Goal: Task Accomplishment & Management: Manage account settings

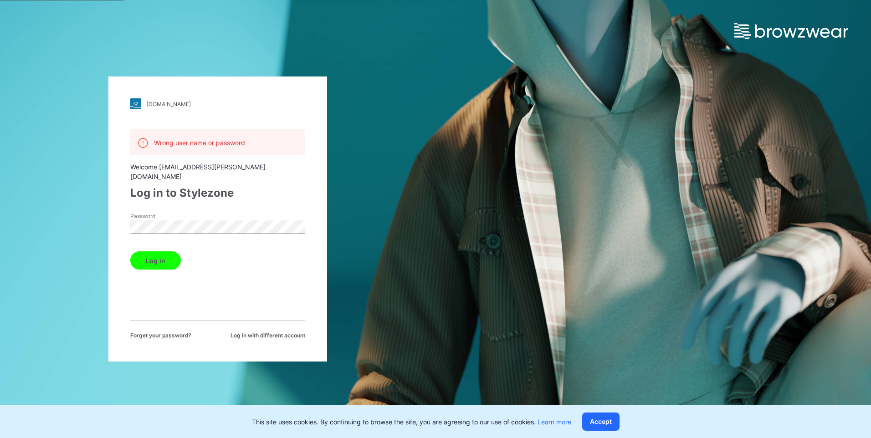
click at [160, 254] on button "Log in" at bounding box center [155, 261] width 51 height 18
click at [144, 252] on button "Log in" at bounding box center [155, 261] width 51 height 18
click at [73, 207] on div "mammut.stylezone.com Loading... Wrong user name or password Welcome milena.hirt…" at bounding box center [218, 219] width 436 height 438
click at [66, 239] on div "mammut.stylezone.com Loading... Wrong user name or password Welcome milena.hirt…" at bounding box center [218, 219] width 436 height 438
click at [280, 332] on span "Log in with different account" at bounding box center [268, 336] width 75 height 8
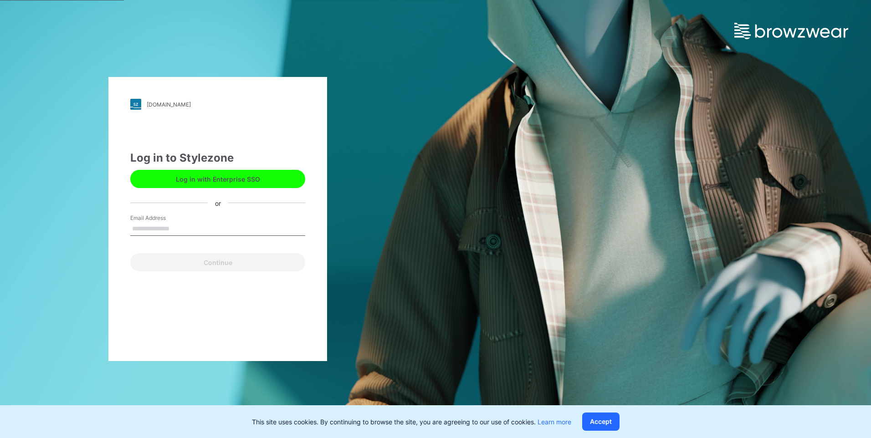
click at [160, 230] on input "Email Address" at bounding box center [217, 229] width 175 height 14
type input "**********"
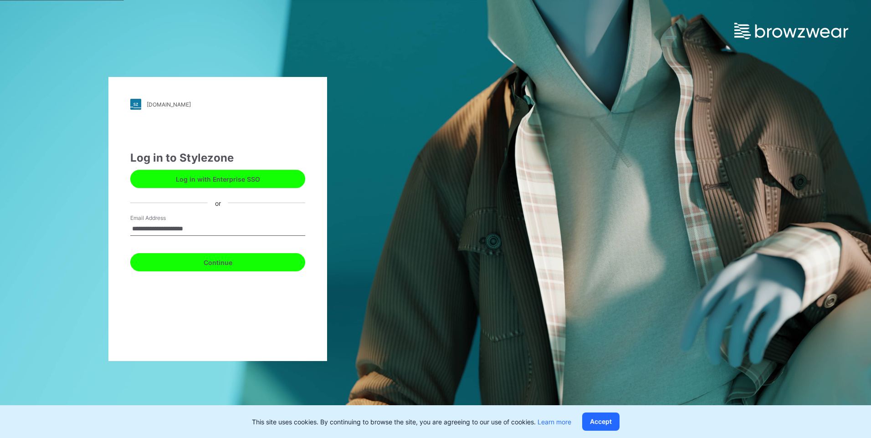
click at [258, 264] on button "Continue" at bounding box center [217, 262] width 175 height 18
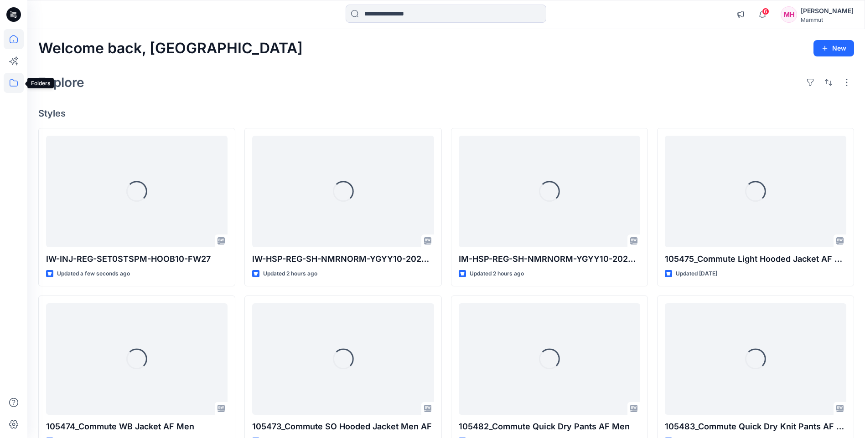
click at [11, 85] on icon at bounding box center [14, 83] width 20 height 20
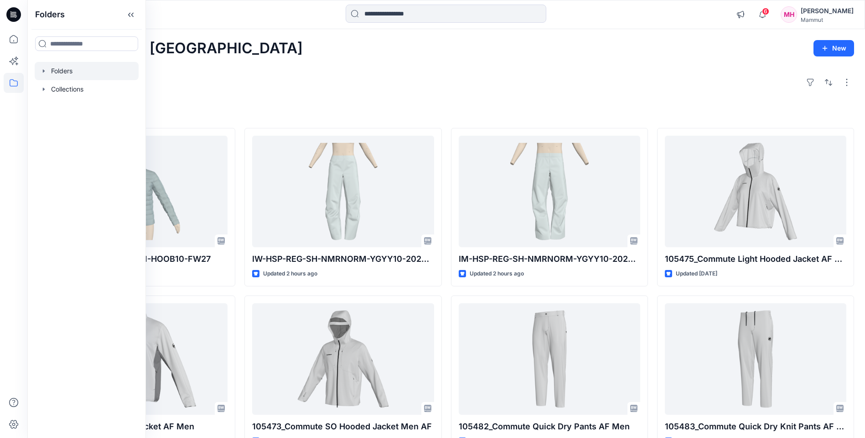
click at [59, 67] on div at bounding box center [87, 71] width 104 height 18
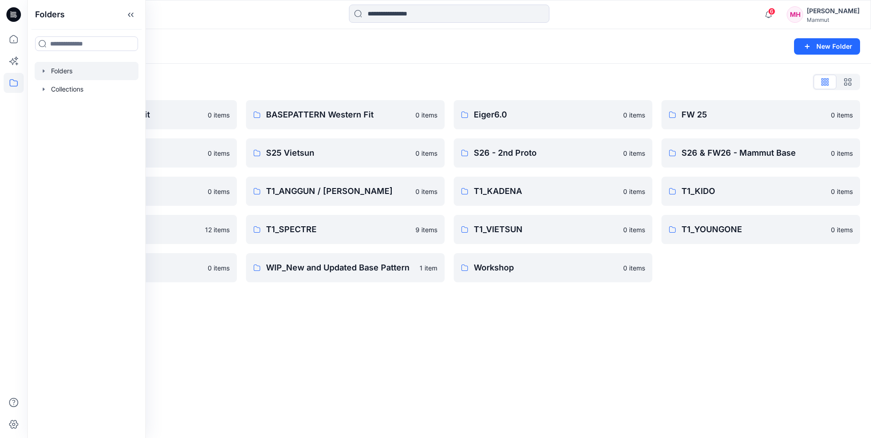
click at [319, 337] on div "Folders New Folder Folders List BASEPATTERN Asia Fit 0 items S25 SLN 0 items SS…" at bounding box center [449, 233] width 844 height 409
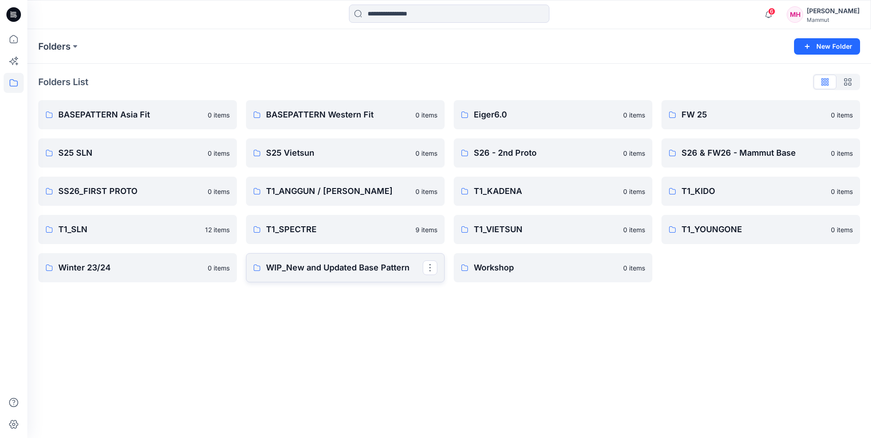
click at [318, 268] on p "WIP_New and Updated Base Pattern" at bounding box center [344, 268] width 157 height 13
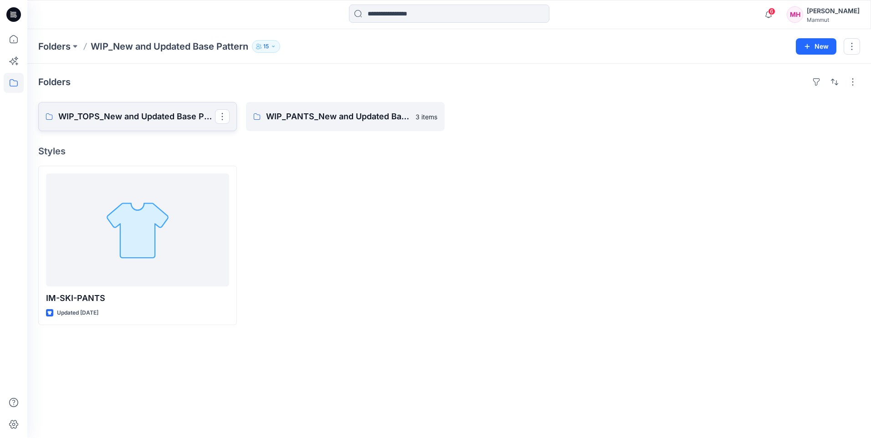
click at [134, 114] on p "WIP_TOPS_New and Updated Base Patterns" at bounding box center [136, 116] width 157 height 13
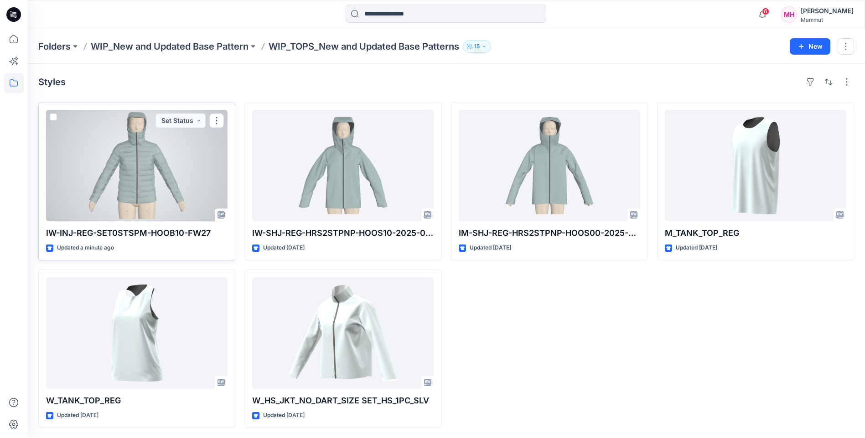
click at [133, 177] on div at bounding box center [136, 166] width 181 height 112
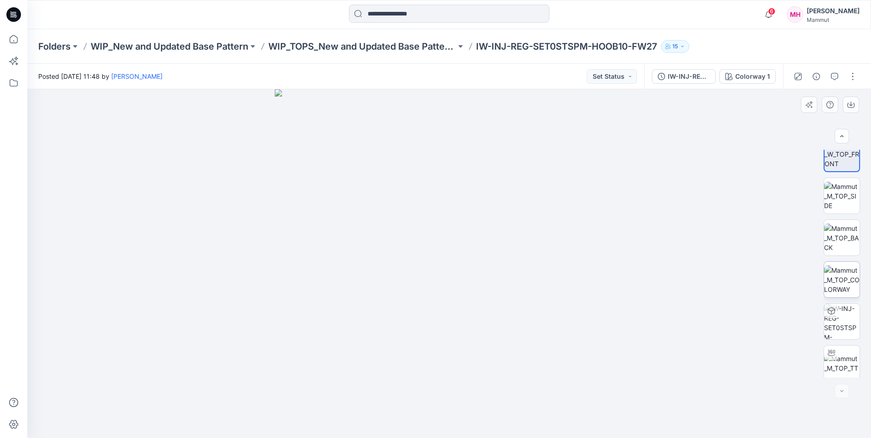
scroll to position [18, 0]
click at [839, 194] on img at bounding box center [843, 192] width 36 height 29
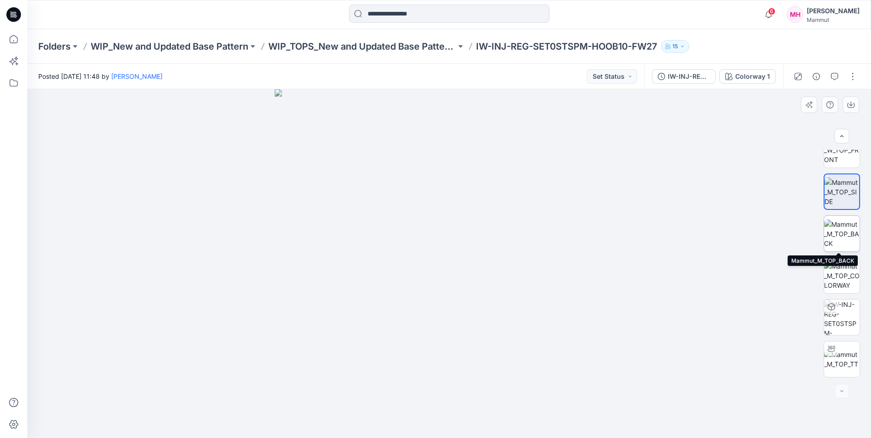
click at [835, 236] on img at bounding box center [843, 234] width 36 height 29
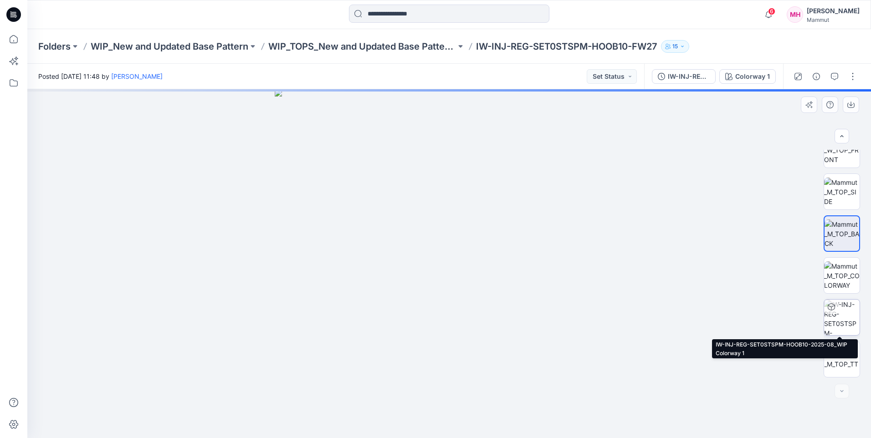
click at [845, 319] on img at bounding box center [843, 318] width 36 height 36
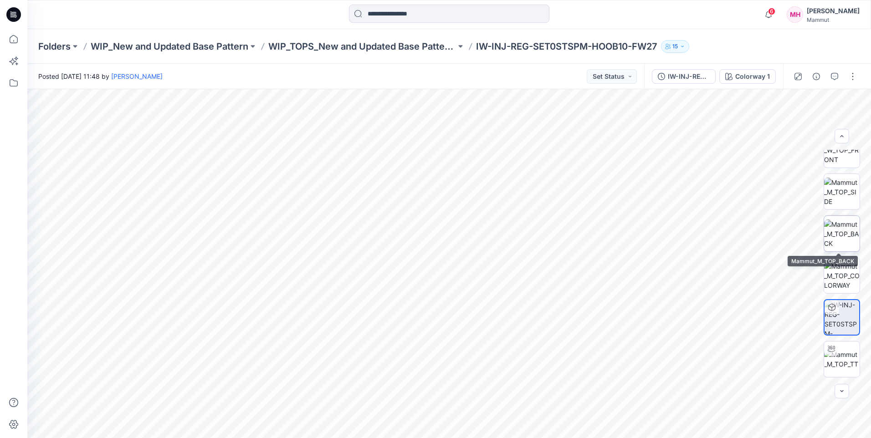
scroll to position [0, 0]
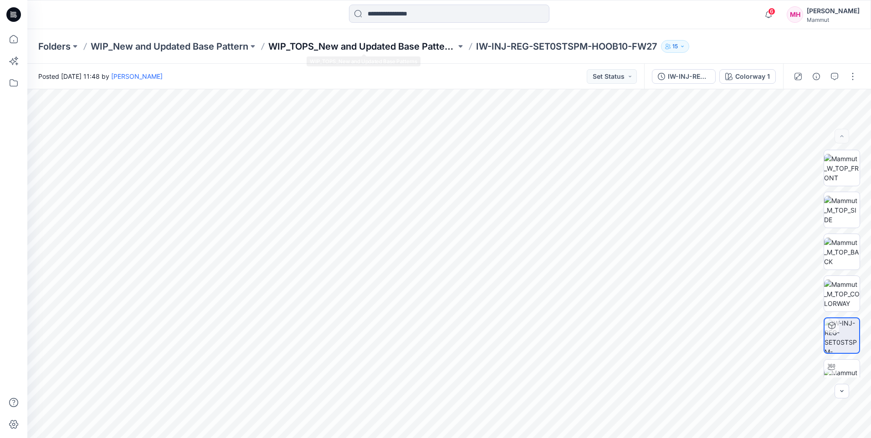
click at [397, 41] on p "WIP_TOPS_New and Updated Base Patterns" at bounding box center [362, 46] width 188 height 13
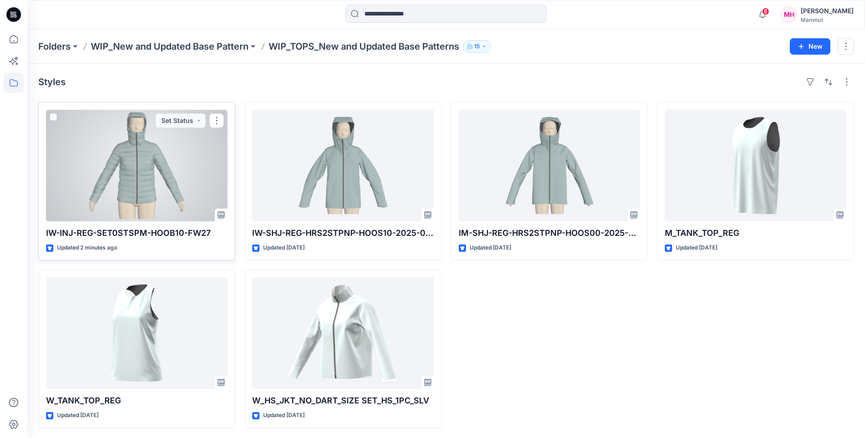
click at [187, 145] on div at bounding box center [136, 166] width 181 height 112
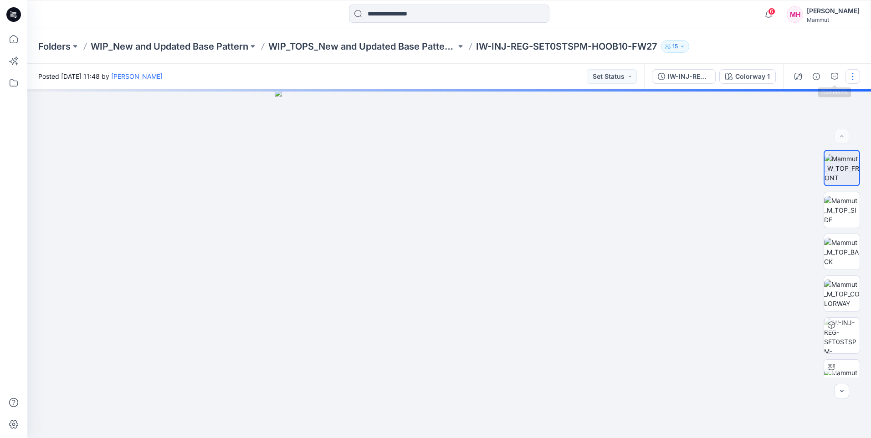
click at [852, 76] on button "button" at bounding box center [853, 76] width 15 height 15
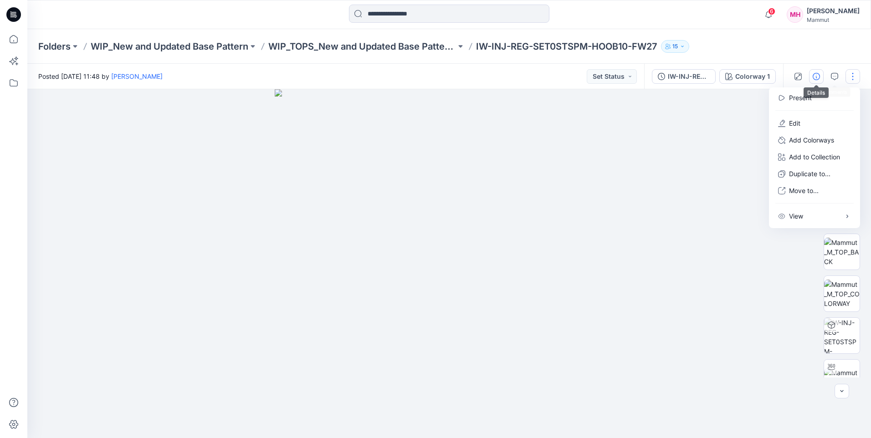
click at [816, 77] on icon "button" at bounding box center [816, 76] width 7 height 7
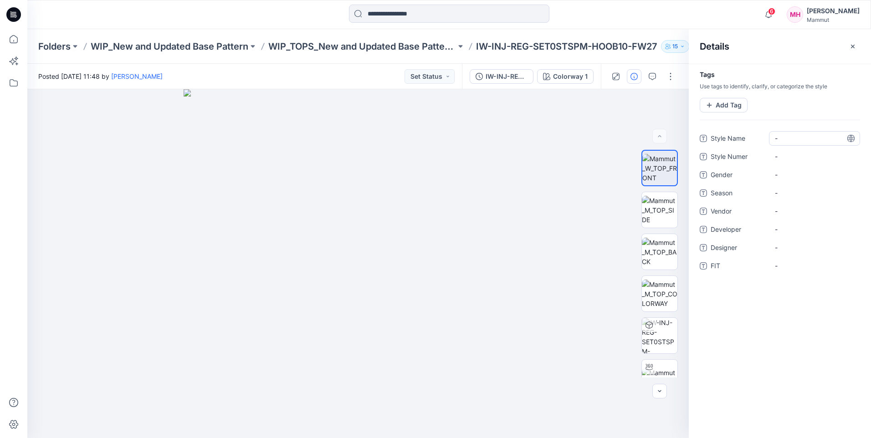
click at [815, 132] on div "-" at bounding box center [814, 138] width 91 height 15
type textarea "**********"
click at [792, 174] on span "-" at bounding box center [814, 175] width 79 height 10
type textarea "*****"
click at [797, 193] on span "-" at bounding box center [814, 193] width 79 height 10
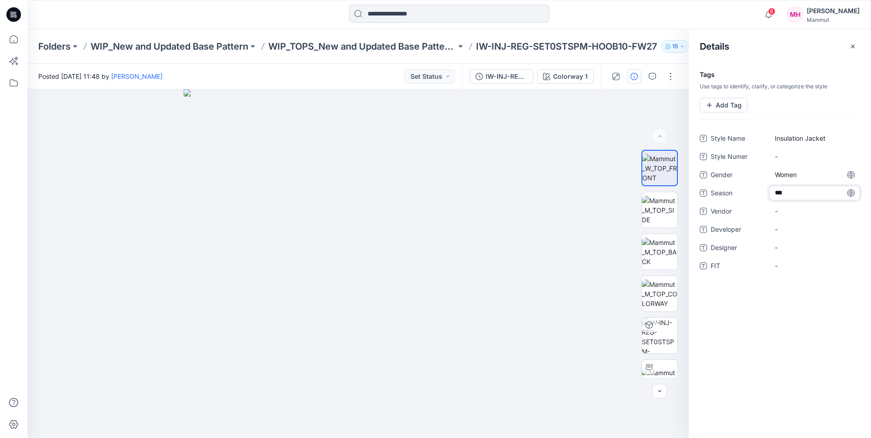
type textarea "****"
click at [785, 265] on span "-" at bounding box center [814, 266] width 79 height 10
type textarea "**********"
click at [843, 326] on div "**********" at bounding box center [780, 251] width 182 height 375
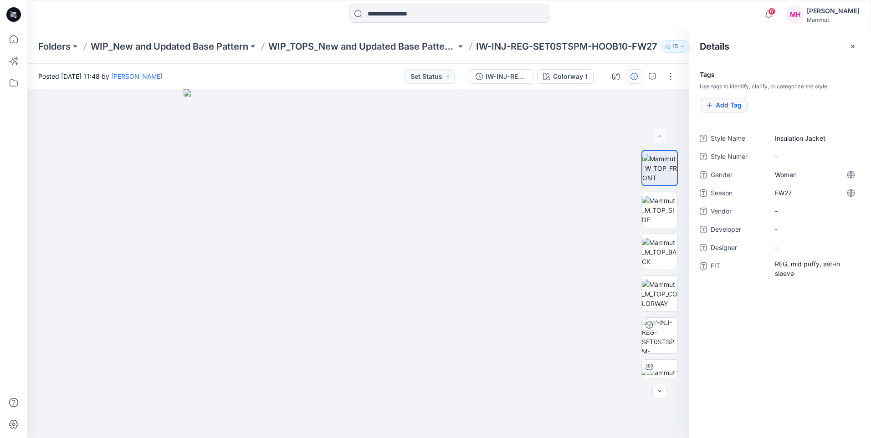
click at [721, 108] on button "Add Tag" at bounding box center [724, 105] width 48 height 15
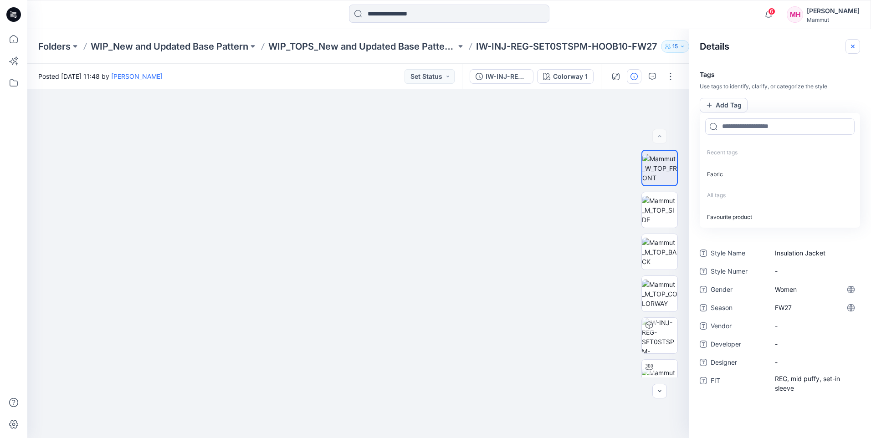
click at [856, 46] on icon "button" at bounding box center [853, 46] width 7 height 7
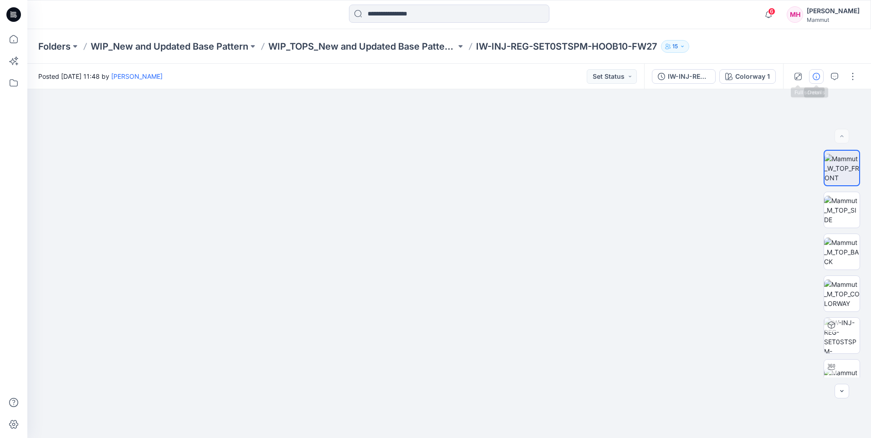
click at [818, 76] on icon "button" at bounding box center [816, 76] width 7 height 7
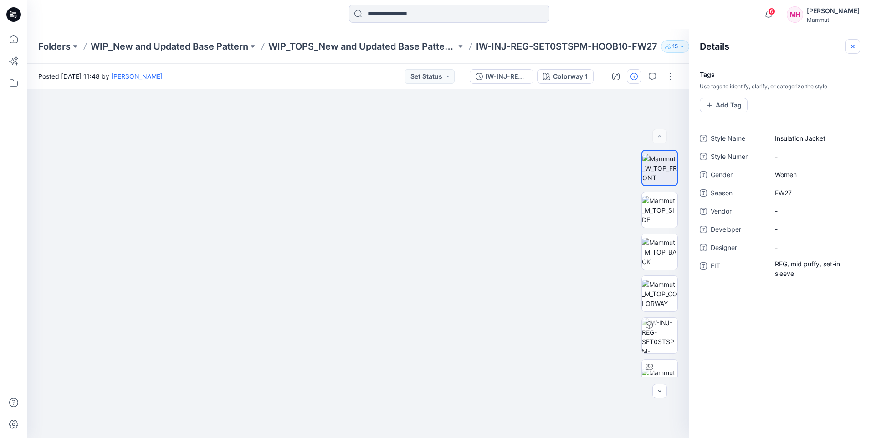
click at [857, 44] on button "button" at bounding box center [853, 46] width 15 height 15
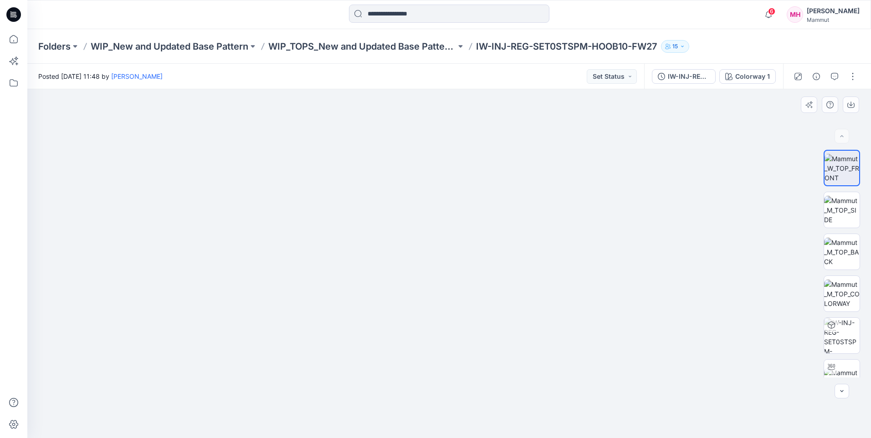
drag, startPoint x: 517, startPoint y: 332, endPoint x: 493, endPoint y: 294, distance: 45.3
click at [493, 294] on img at bounding box center [449, 250] width 376 height 376
click at [843, 211] on img at bounding box center [843, 210] width 36 height 29
click at [840, 168] on img at bounding box center [843, 168] width 36 height 29
